Goal: Find specific page/section: Find specific page/section

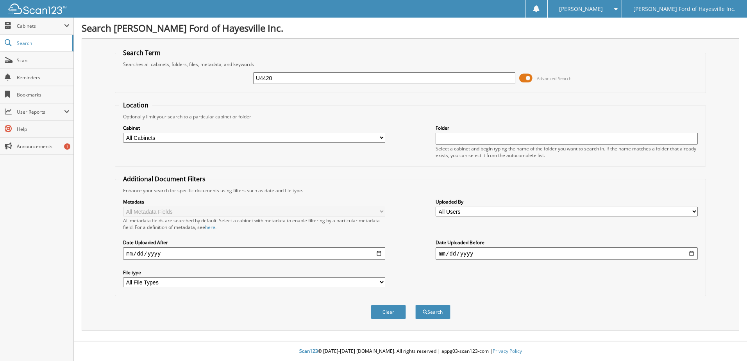
type input "U4420"
click at [415, 305] on button "Search" at bounding box center [432, 312] width 35 height 14
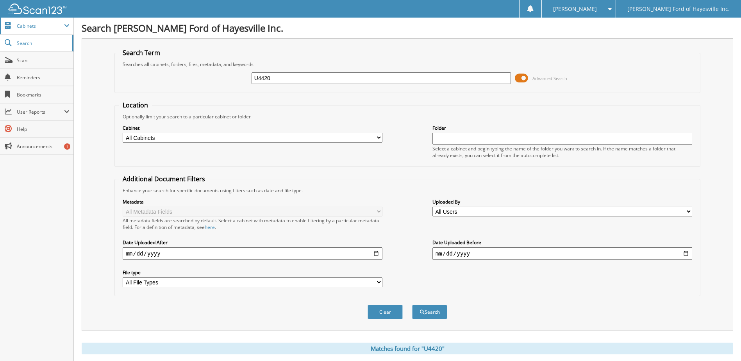
click at [32, 26] on span "Cabinets" at bounding box center [40, 26] width 47 height 7
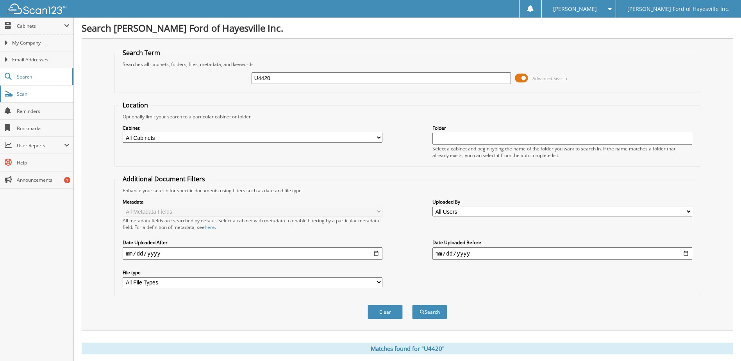
click at [19, 95] on span "Scan" at bounding box center [43, 94] width 53 height 7
